Goal: Entertainment & Leisure: Consume media (video, audio)

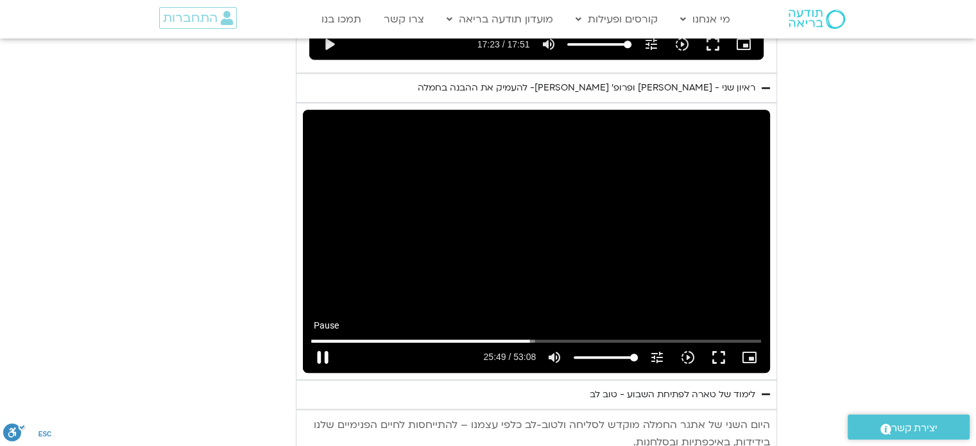
type input "1549.715915"
click at [321, 342] on button "pause" at bounding box center [322, 357] width 31 height 31
click at [325, 342] on button "play_arrow" at bounding box center [322, 357] width 31 height 31
click at [323, 342] on button "play_arrow" at bounding box center [322, 357] width 31 height 31
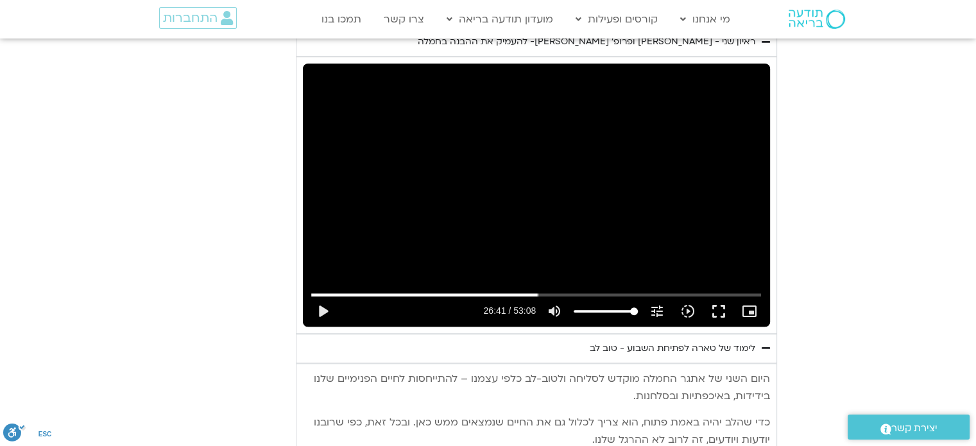
scroll to position [1062, 0]
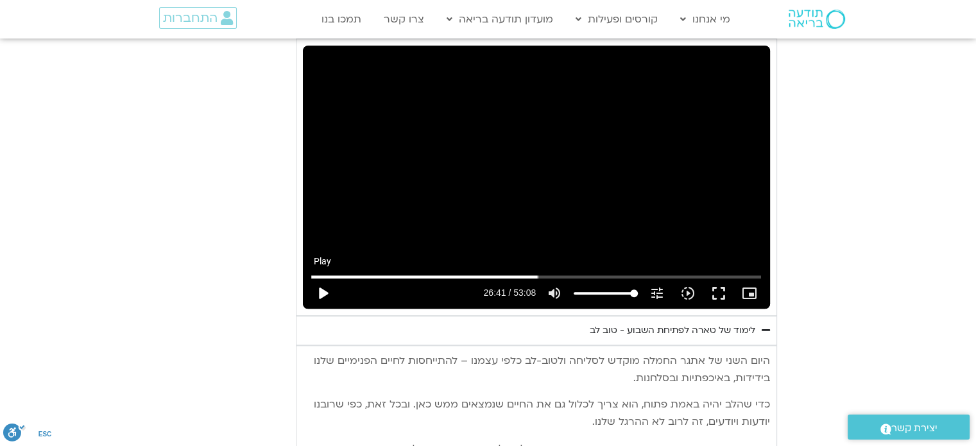
click at [323, 278] on button "play_arrow" at bounding box center [322, 293] width 31 height 31
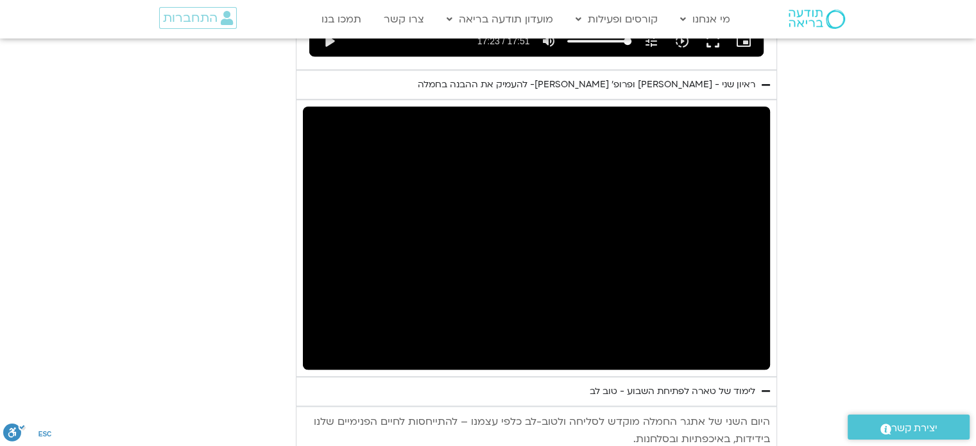
scroll to position [998, 0]
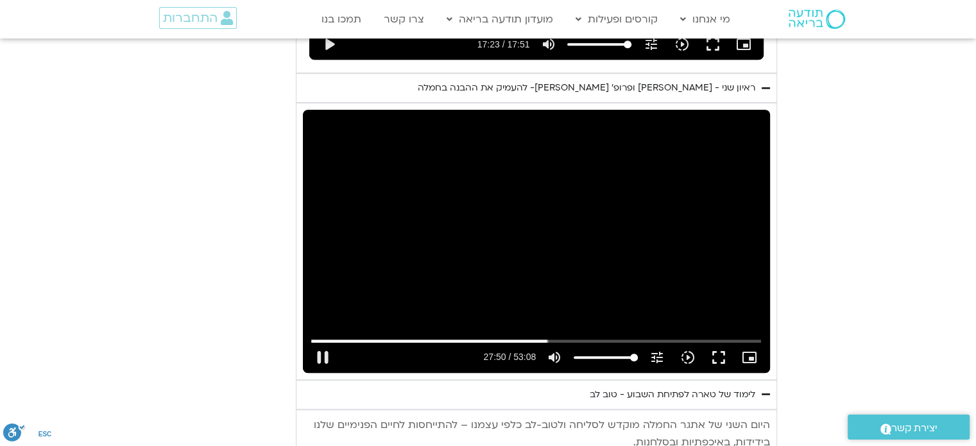
drag, startPoint x: 325, startPoint y: 341, endPoint x: 290, endPoint y: 207, distance: 138.7
click at [325, 342] on button "pause" at bounding box center [322, 357] width 31 height 31
click at [321, 342] on button "play_arrow" at bounding box center [322, 357] width 31 height 31
click at [323, 342] on button "pause" at bounding box center [322, 357] width 31 height 31
click at [323, 342] on button "play_arrow" at bounding box center [322, 357] width 31 height 31
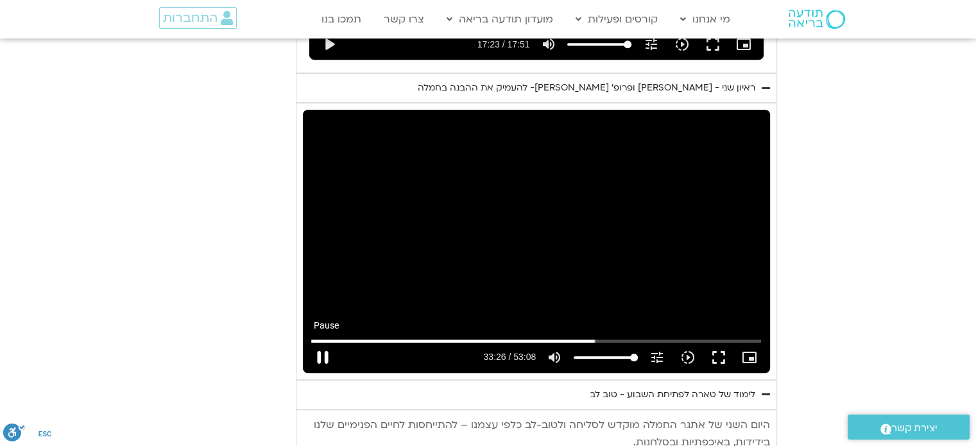
click at [321, 342] on button "pause" at bounding box center [322, 357] width 31 height 31
type input "2006.284588"
